Goal: Transaction & Acquisition: Subscribe to service/newsletter

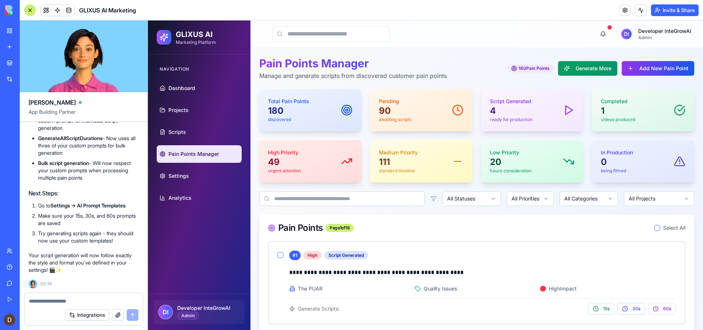
click at [401, 153] on p "Medium Priority" at bounding box center [398, 152] width 39 height 7
click at [31, 67] on link "Marketplace" at bounding box center [16, 63] width 29 height 15
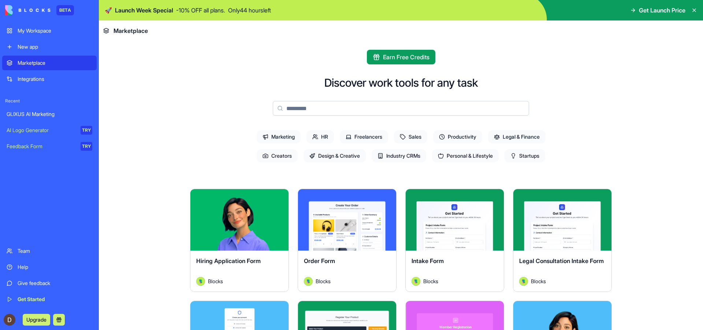
click at [22, 78] on div "Integrations" at bounding box center [55, 78] width 75 height 7
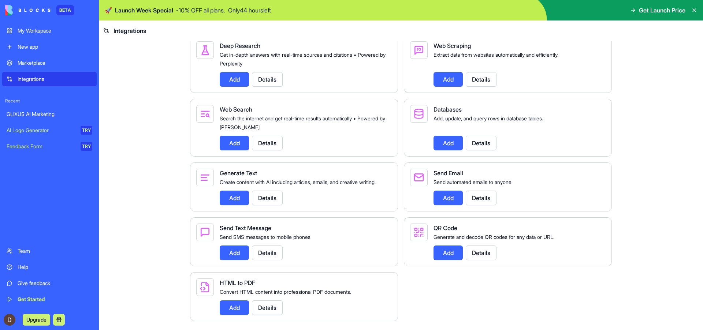
scroll to position [872, 0]
click at [40, 321] on button "Upgrade" at bounding box center [36, 320] width 27 height 12
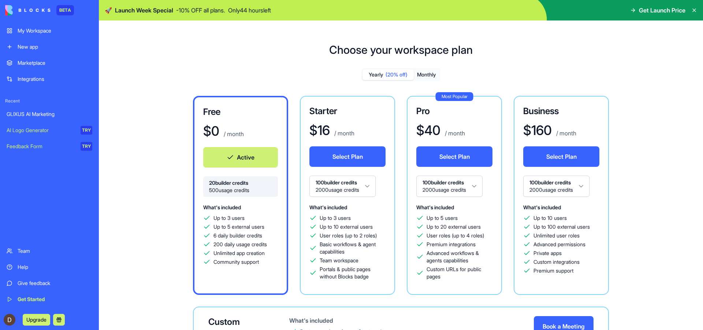
click at [423, 76] on button "Monthly" at bounding box center [426, 75] width 26 height 11
click at [38, 8] on img at bounding box center [27, 10] width 45 height 10
